Goal: Obtain resource: Download file/media

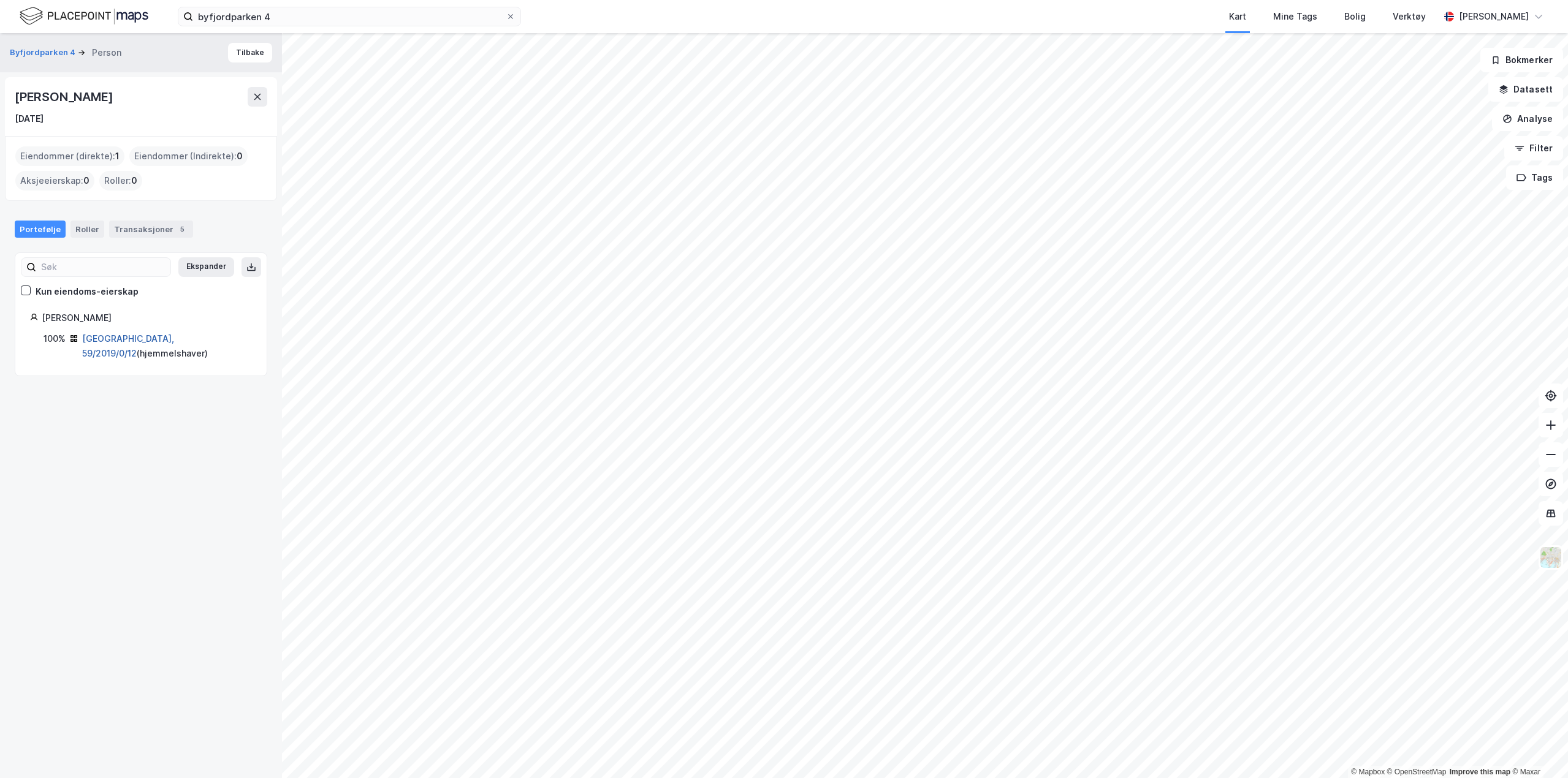
click at [149, 337] on link "[GEOGRAPHIC_DATA], 59/2019/0/12" at bounding box center [128, 346] width 92 height 25
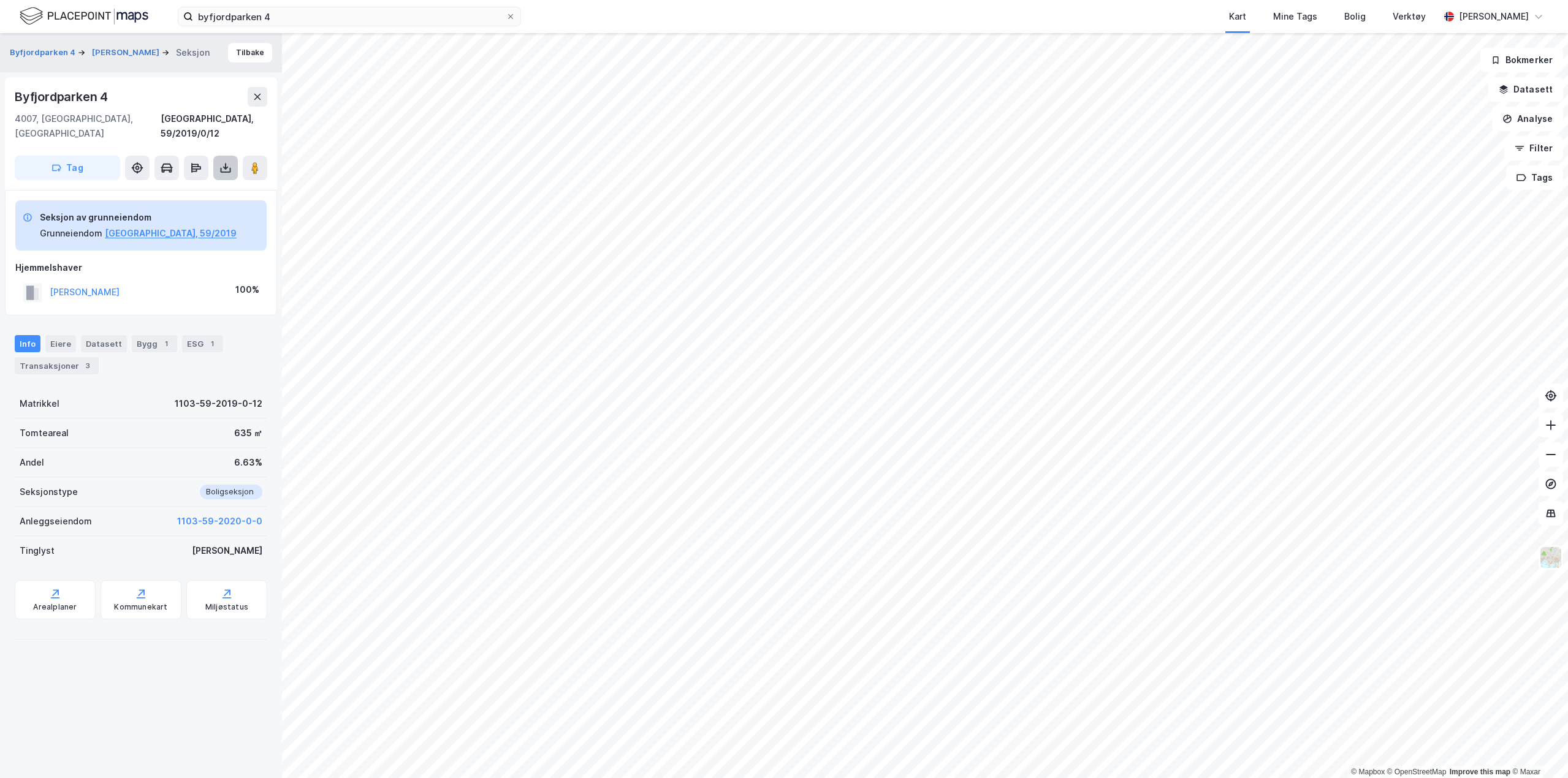
click at [228, 162] on icon at bounding box center [225, 168] width 12 height 12
click at [172, 187] on div "Last ned grunnbok" at bounding box center [164, 192] width 71 height 10
